Goal: Information Seeking & Learning: Learn about a topic

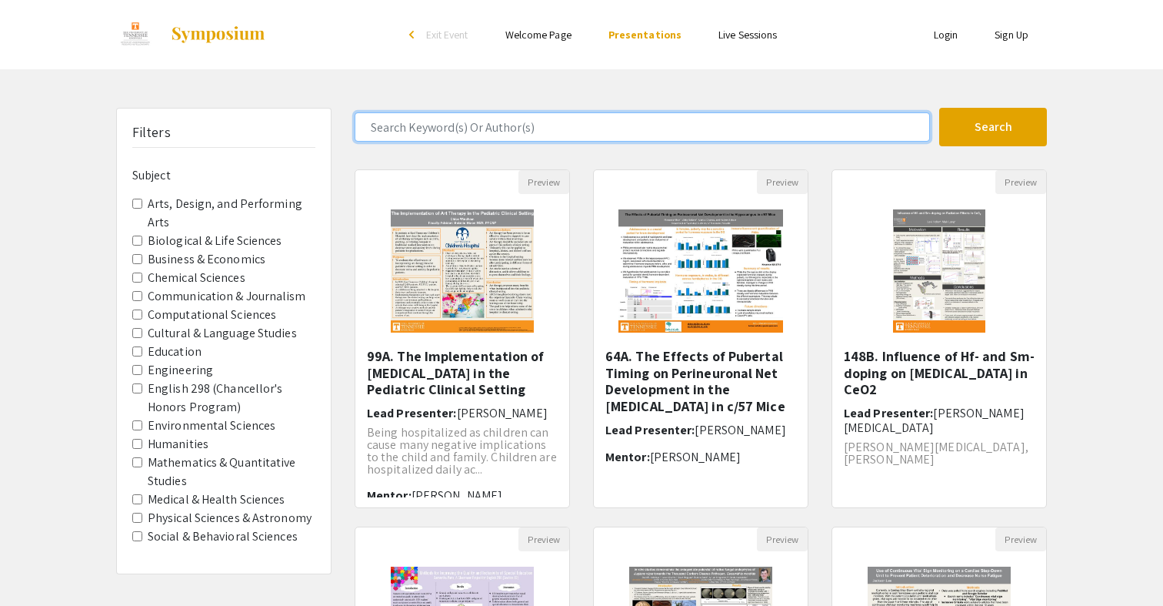
click at [559, 125] on input "Search Keyword(s) Or Author(s)" at bounding box center [643, 126] width 576 height 29
type input "[PERSON_NAME]"
click at [939, 108] on button "Search" at bounding box center [993, 127] width 108 height 38
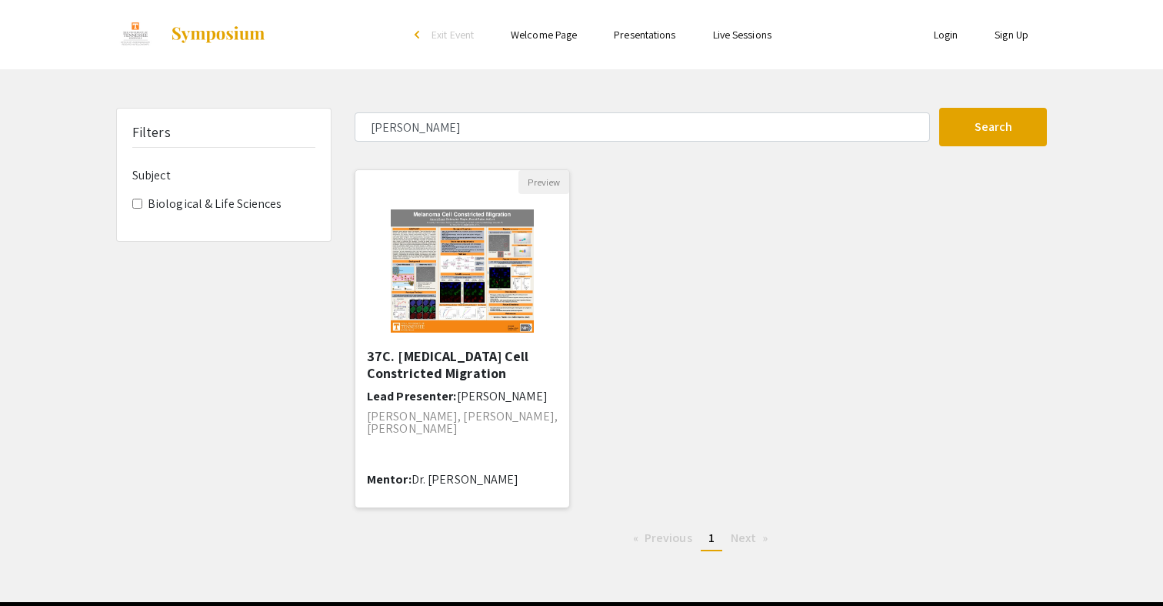
click at [459, 332] on img "Open Presentation <p>37C. Melanoma Cell Constricted Migration&nbsp;&nbsp;&nbsp;…" at bounding box center [462, 271] width 175 height 154
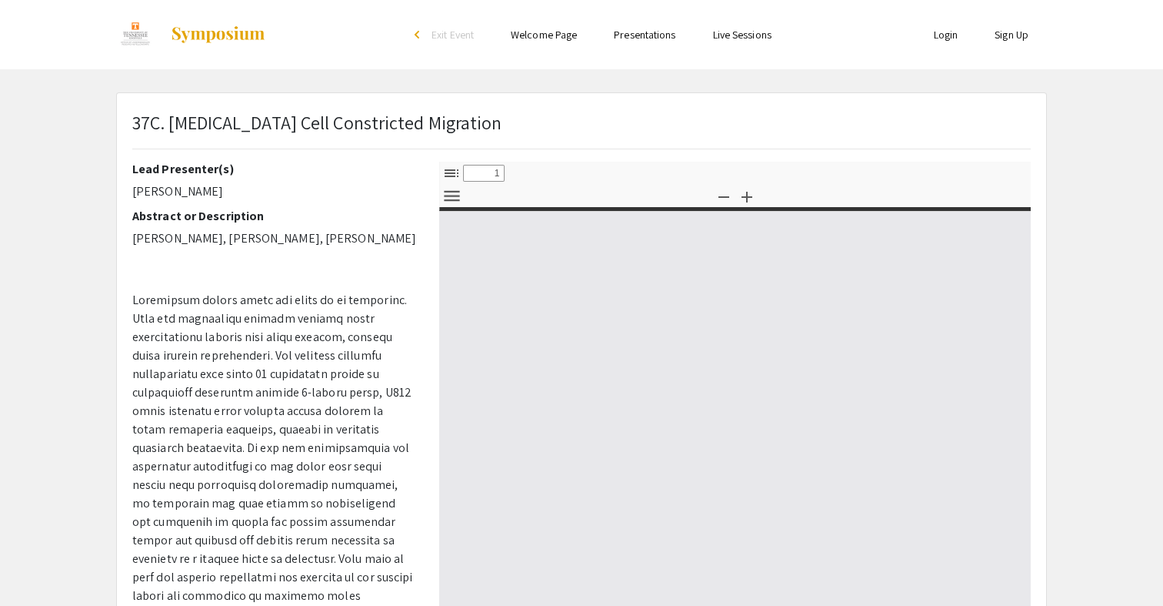
select select "custom"
type input "0"
select select "custom"
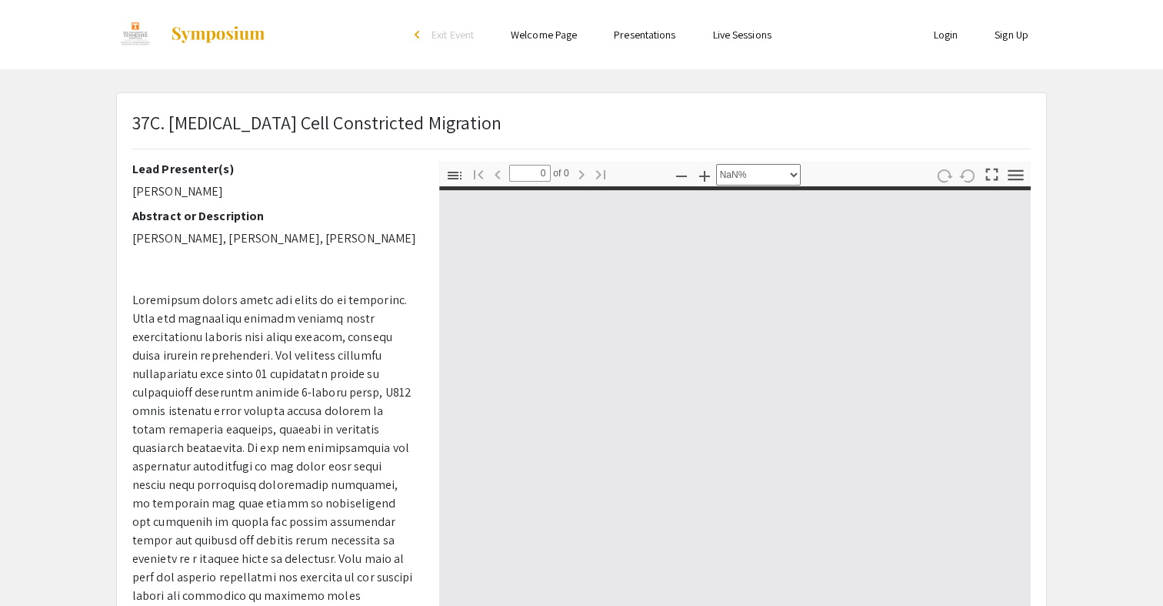
type input "1"
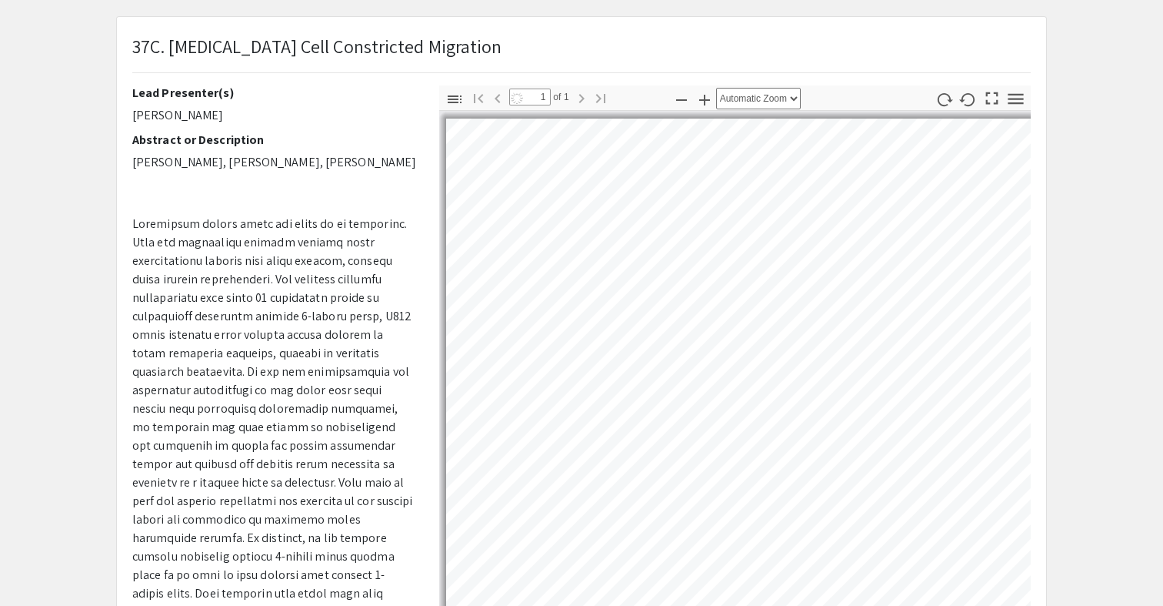
select select "auto"
